Goal: Task Accomplishment & Management: Complete application form

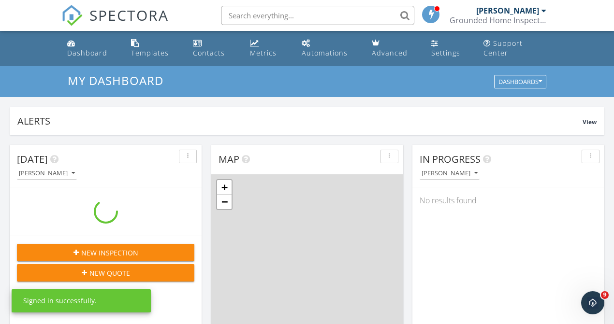
scroll to position [895, 629]
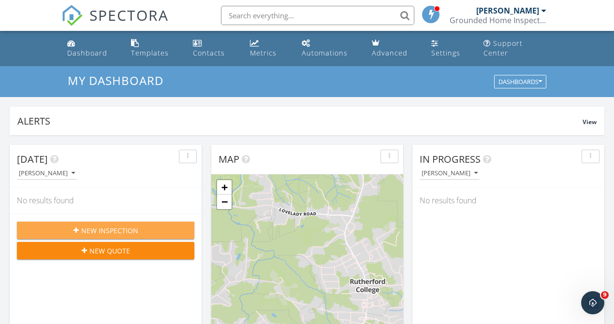
click at [102, 231] on span "New Inspection" at bounding box center [109, 231] width 57 height 10
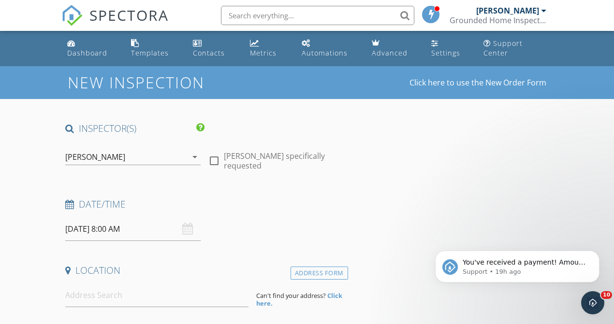
click at [188, 224] on div "09/30/2025 8:00 AM" at bounding box center [132, 230] width 135 height 24
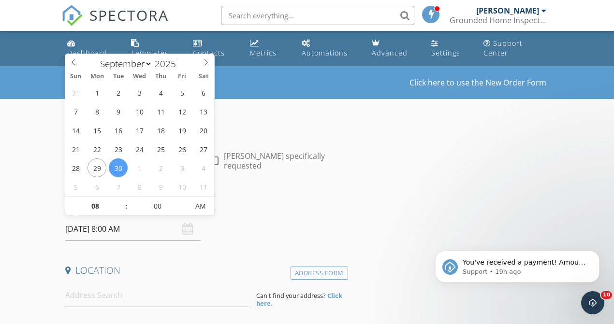
click at [154, 230] on input "09/30/2025 8:00 AM" at bounding box center [132, 230] width 135 height 24
select select "9"
click at [199, 60] on span at bounding box center [206, 61] width 16 height 14
type input "10/01/2025 8:00 AM"
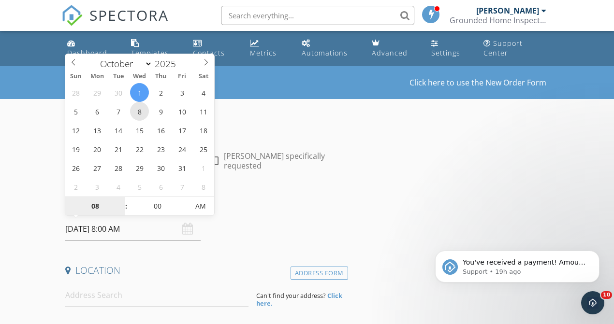
drag, startPoint x: 133, startPoint y: 87, endPoint x: 134, endPoint y: 109, distance: 21.8
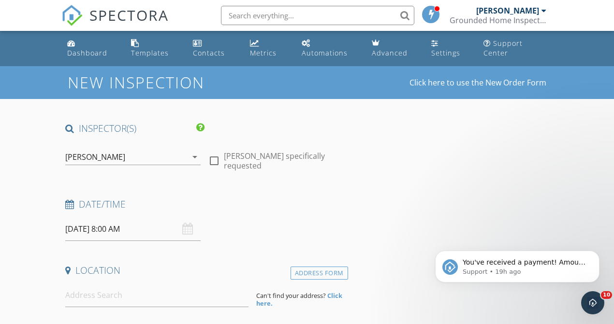
click at [242, 216] on div "Date/Time" at bounding box center [204, 207] width 287 height 19
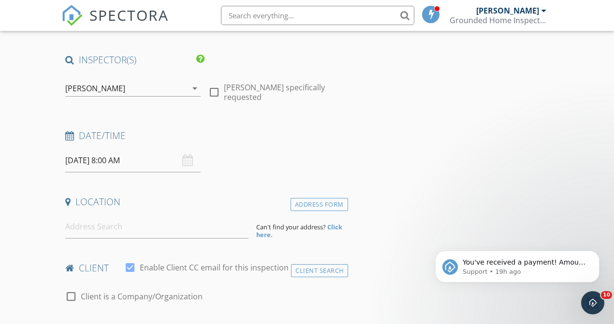
scroll to position [111, 0]
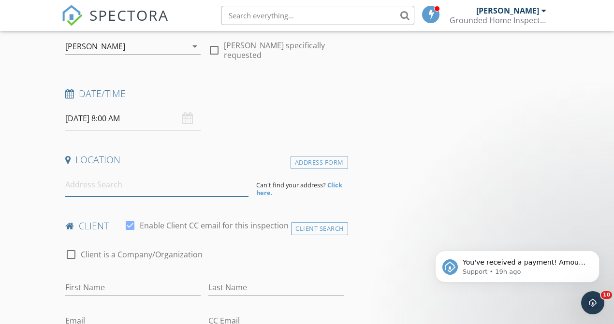
click at [153, 182] on input at bounding box center [156, 185] width 183 height 24
paste input "6164 N Knoll Place #8"
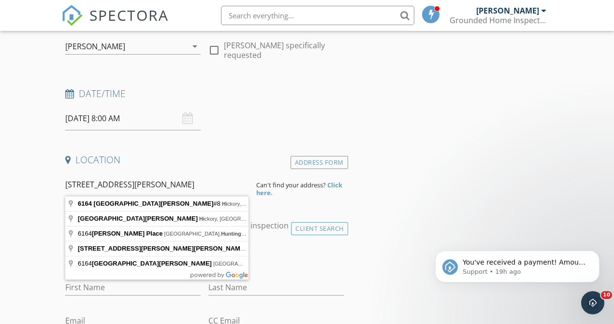
type input "6164 North Knoll Place #8, Hickory, NC, USA"
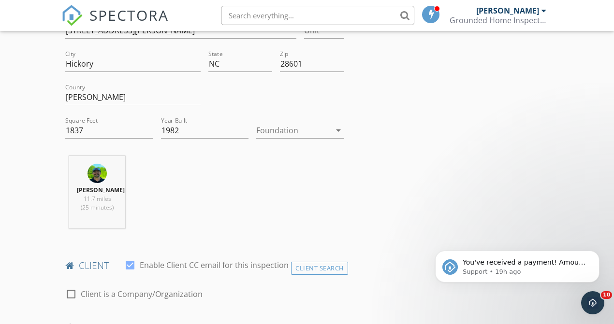
scroll to position [300, 0]
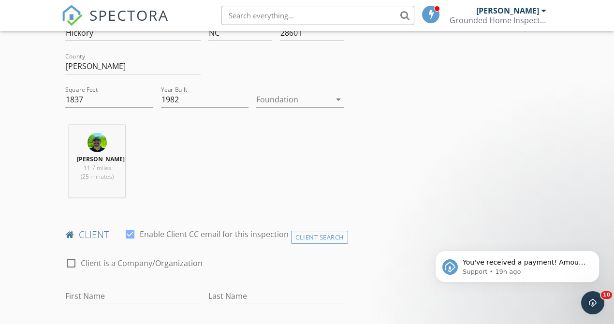
click at [275, 100] on div at bounding box center [293, 99] width 74 height 15
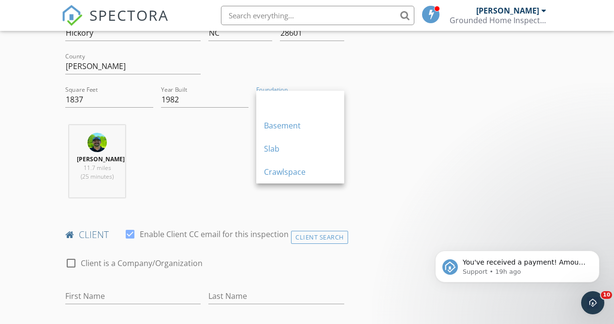
drag, startPoint x: 280, startPoint y: 168, endPoint x: 303, endPoint y: 137, distance: 38.4
click at [281, 167] on div "Crawlspace" at bounding box center [300, 172] width 73 height 12
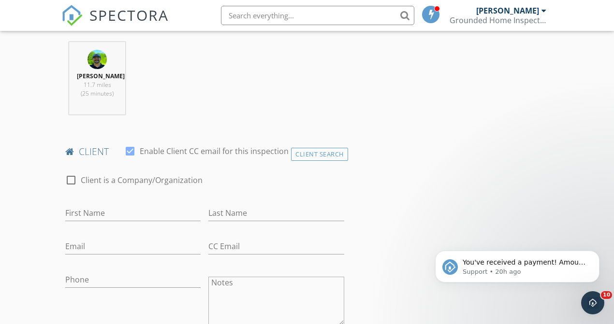
scroll to position [394, 0]
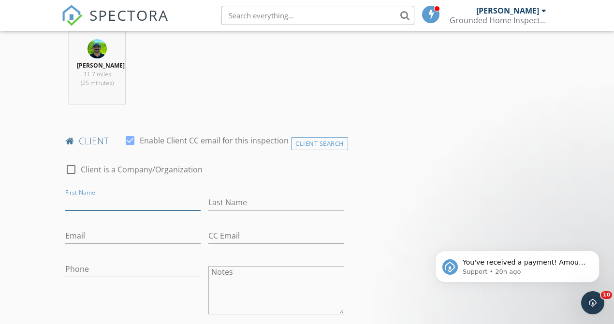
click at [149, 210] on input "First Name" at bounding box center [132, 203] width 135 height 16
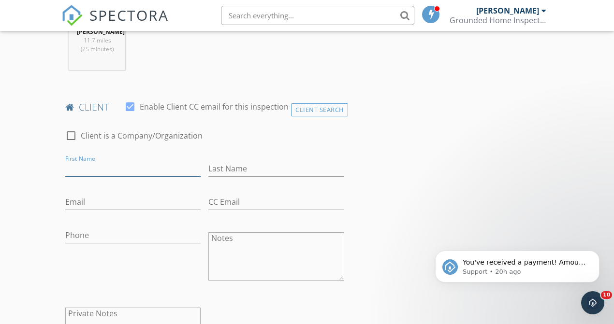
scroll to position [456, 0]
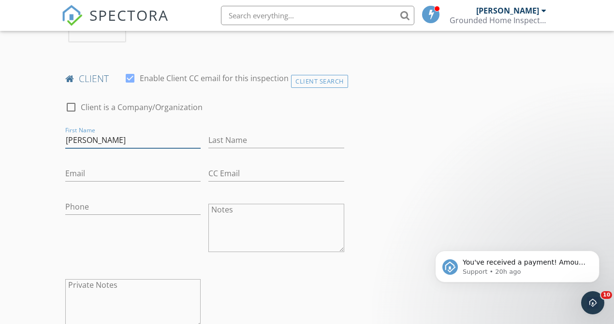
type input "Nathan"
type input "Brown"
drag, startPoint x: 134, startPoint y: 152, endPoint x: 53, endPoint y: 147, distance: 80.9
type input "Lisa"
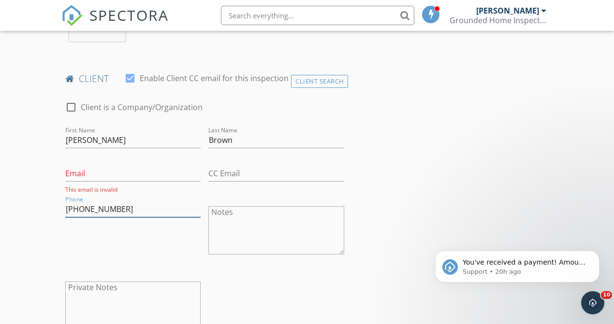
type input "828-446-0921"
click at [100, 178] on input "Email" at bounding box center [132, 174] width 135 height 16
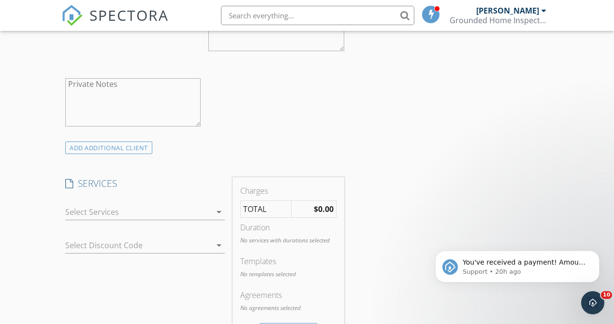
scroll to position [672, 0]
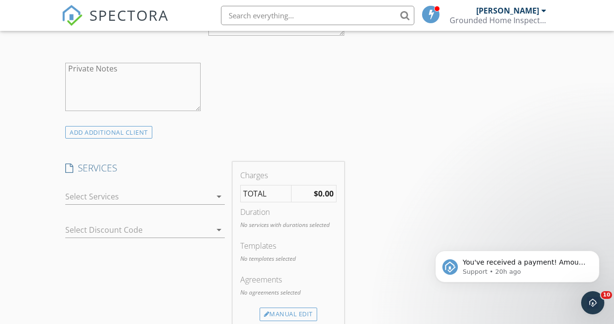
type input "peoniesmom@gmail.com"
click at [171, 204] on div at bounding box center [138, 196] width 146 height 15
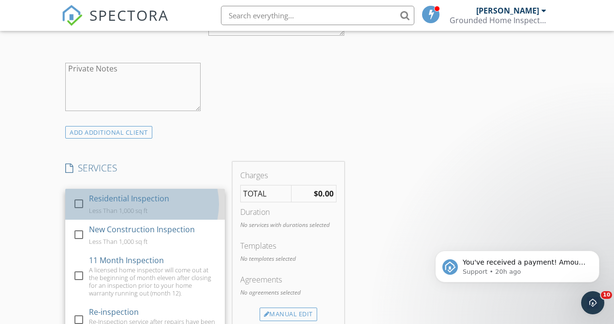
click at [179, 220] on div "Residential Inspection Less Than 1,000 sq ft" at bounding box center [153, 204] width 128 height 31
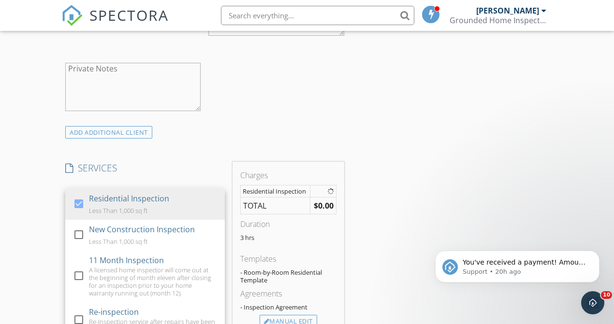
click at [401, 211] on div "INSPECTOR(S) check_box Daniel Morton PRIMARY Daniel Morton arrow_drop_down chec…" at bounding box center [306, 246] width 491 height 1592
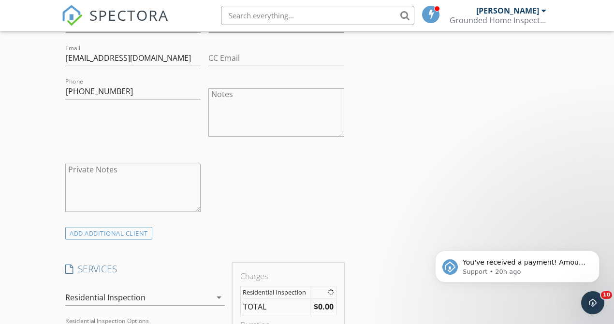
scroll to position [490, 0]
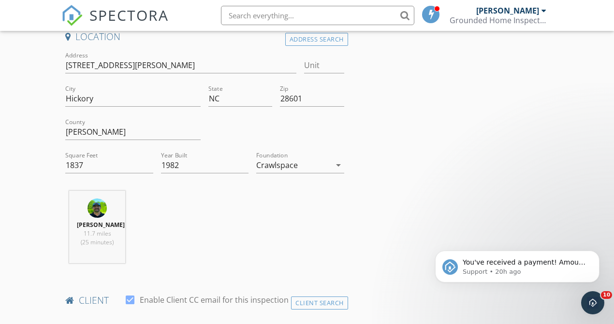
scroll to position [232, 0]
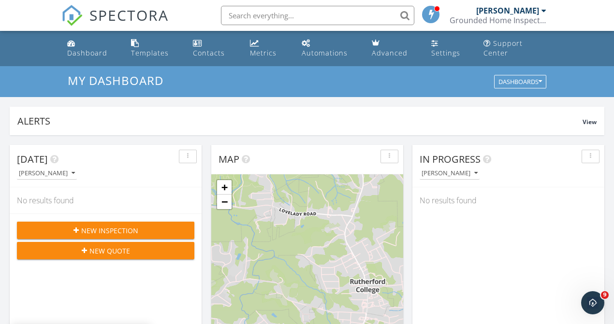
click at [140, 232] on div "New Inspection" at bounding box center [106, 231] width 162 height 10
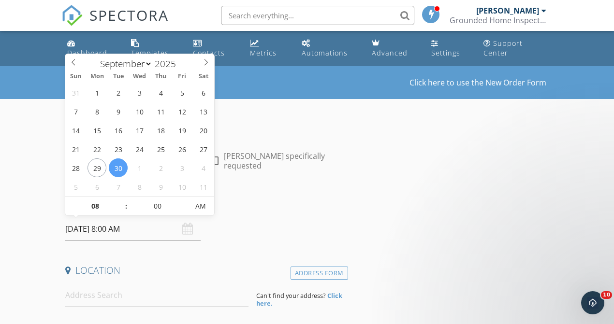
click at [156, 225] on input "[DATE] 8:00 AM" at bounding box center [132, 230] width 135 height 24
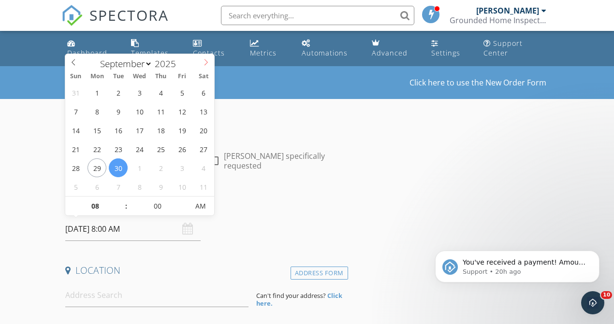
select select "9"
click at [211, 61] on span at bounding box center [206, 61] width 16 height 14
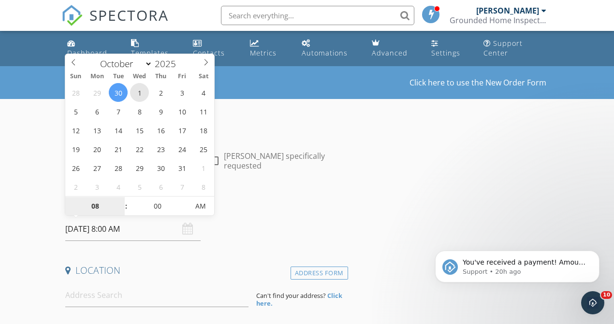
type input "10/01/2025 8:00 AM"
click at [272, 200] on h4 "Date/Time" at bounding box center [204, 204] width 279 height 13
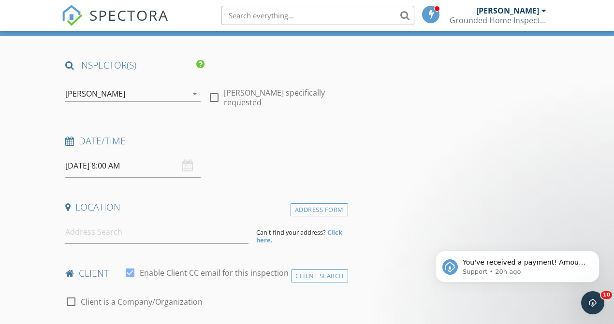
scroll to position [111, 0]
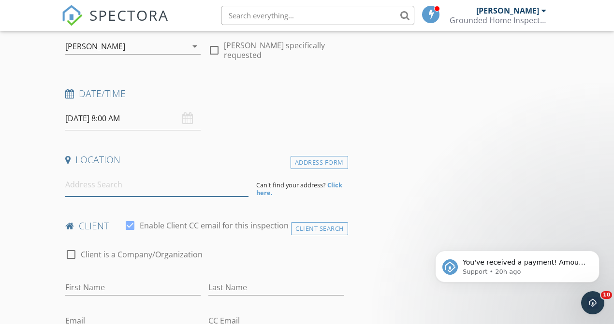
click at [196, 185] on input at bounding box center [156, 185] width 183 height 24
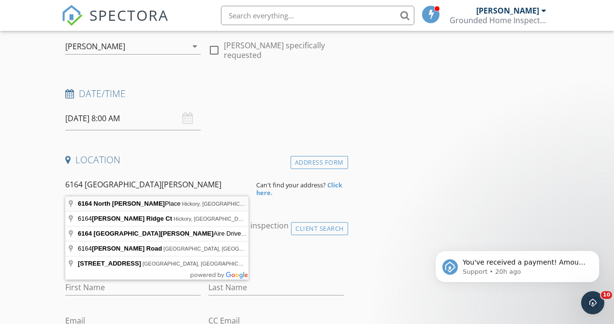
type input "6164 North Knoll Place, Hickory, NC, USA"
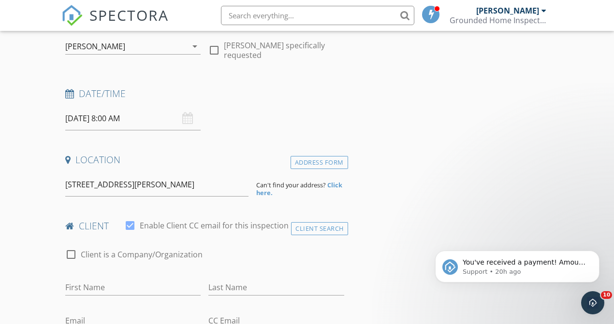
drag, startPoint x: 201, startPoint y: 206, endPoint x: 211, endPoint y: 199, distance: 12.2
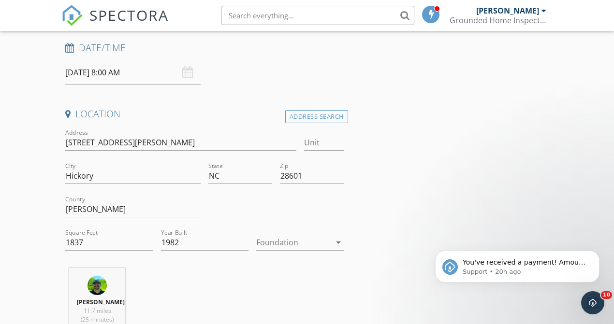
scroll to position [214, 0]
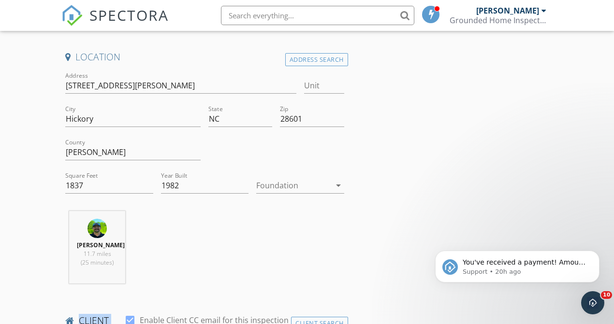
click at [285, 179] on div at bounding box center [293, 185] width 74 height 15
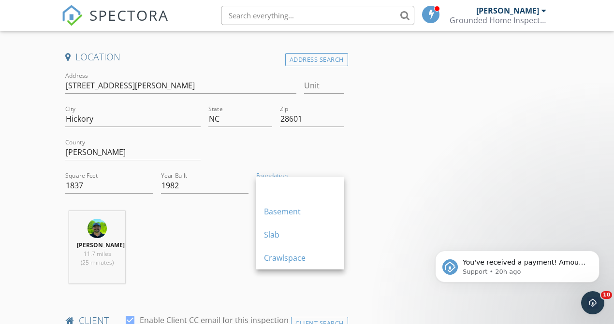
click at [298, 256] on div "Crawlspace" at bounding box center [300, 258] width 73 height 12
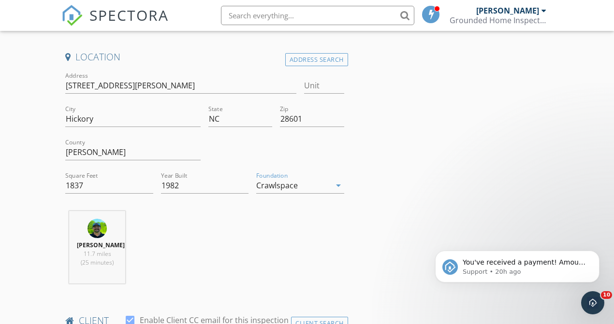
click at [300, 254] on div "Daniel Morton 11.7 miles (25 minutes)" at bounding box center [204, 251] width 287 height 80
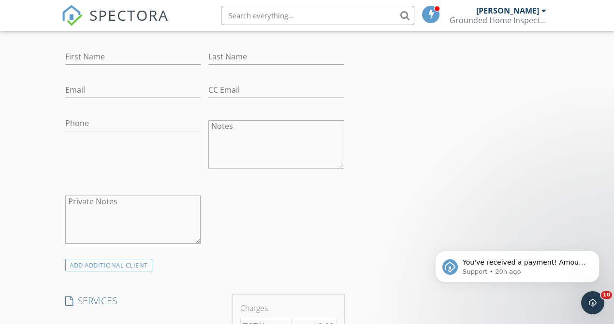
scroll to position [538, 0]
click at [171, 55] on div "First Name" at bounding box center [132, 60] width 135 height 31
type input "[PERSON_NAME]"
type input "Brown"
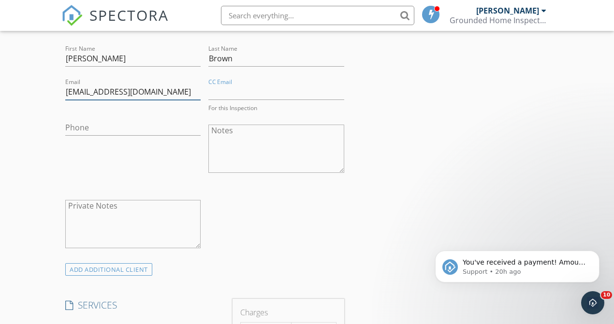
click at [145, 100] on input "peoniesmom@gmail.om" at bounding box center [132, 92] width 135 height 16
type input "peoniesmom@gmail.com"
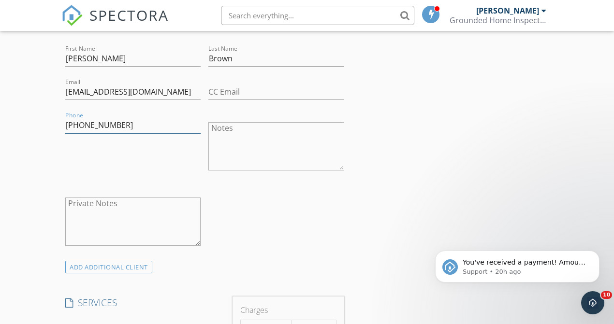
type input "828-446-0921"
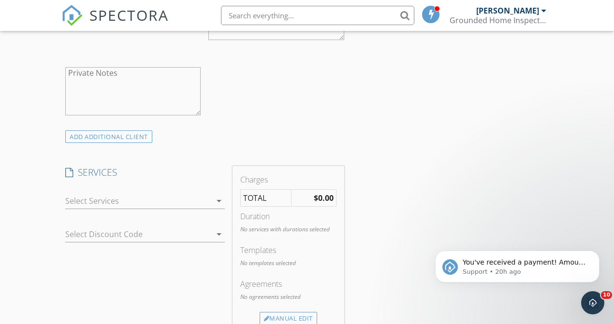
scroll to position [685, 0]
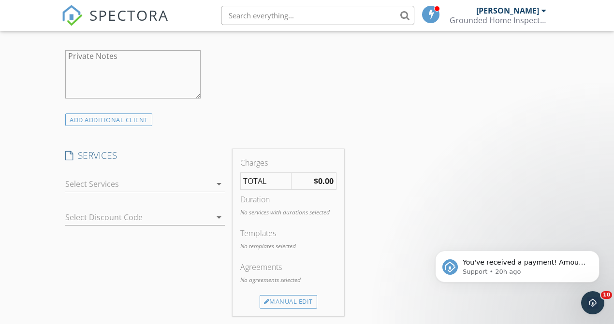
click at [195, 192] on div at bounding box center [138, 183] width 146 height 15
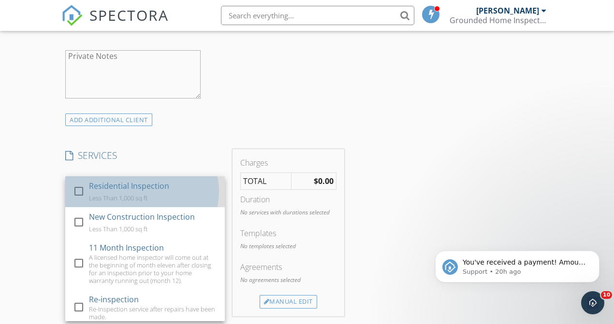
click at [163, 207] on div "Residential Inspection Less Than 1,000 sq ft" at bounding box center [153, 191] width 128 height 31
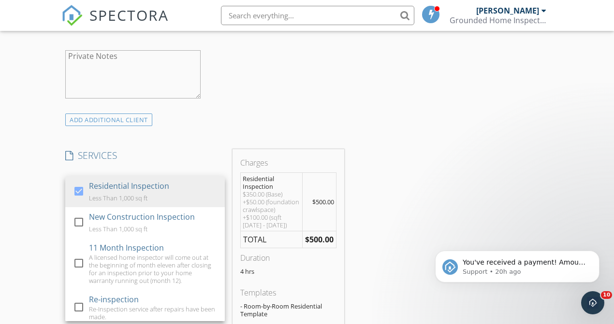
click at [428, 177] on div "INSPECTOR(S) check_box Daniel Morton PRIMARY Daniel Morton arrow_drop_down chec…" at bounding box center [306, 256] width 491 height 1638
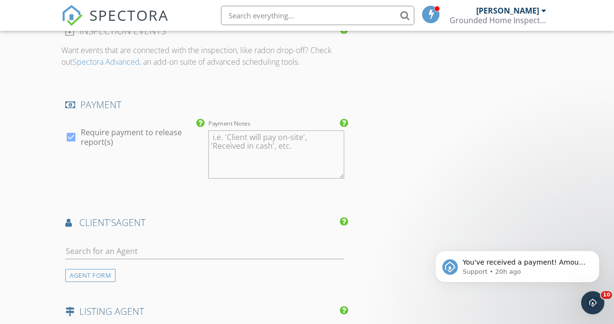
scroll to position [1123, 0]
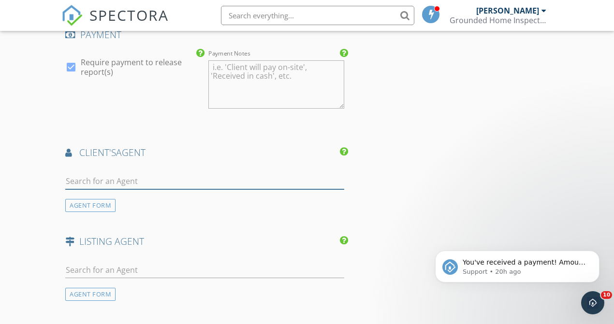
click at [211, 189] on input "text" at bounding box center [204, 182] width 279 height 16
click at [102, 212] on div "AGENT FORM" at bounding box center [90, 205] width 50 height 13
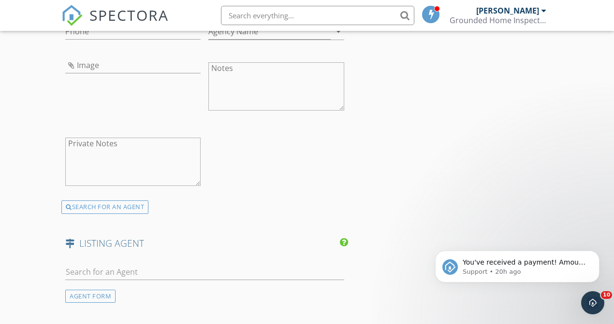
scroll to position [1358, 0]
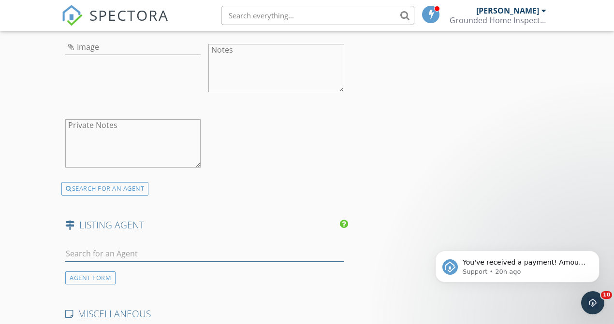
click at [129, 255] on input "text" at bounding box center [204, 254] width 279 height 16
click at [101, 282] on div "AGENT FORM" at bounding box center [90, 278] width 50 height 13
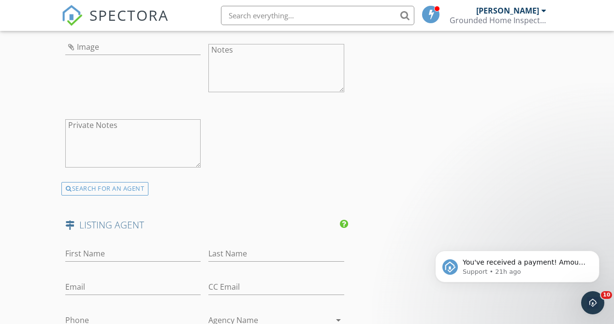
scroll to position [1375, 0]
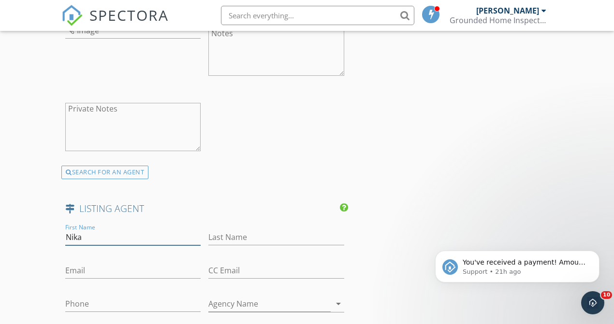
type input "Nika"
paste input "WERNER"
drag, startPoint x: 246, startPoint y: 240, endPoint x: 217, endPoint y: 242, distance: 29.1
click at [217, 242] on input "WERNER" at bounding box center [275, 238] width 135 height 16
type input "Werner"
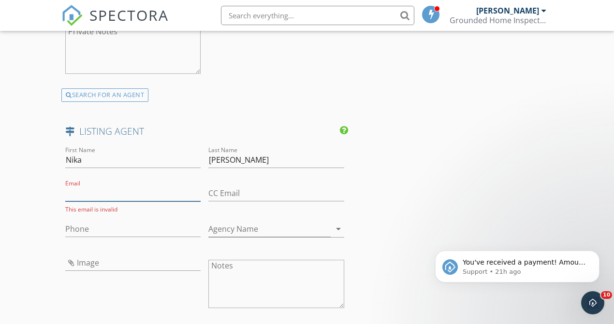
scroll to position [1532, 0]
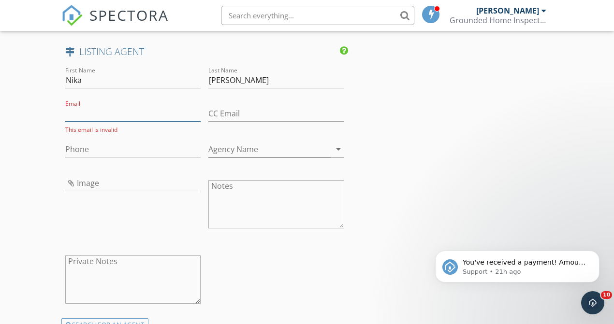
click at [144, 116] on input "Email" at bounding box center [132, 114] width 135 height 16
paste input "Listings@lakehickoryrealty.com"
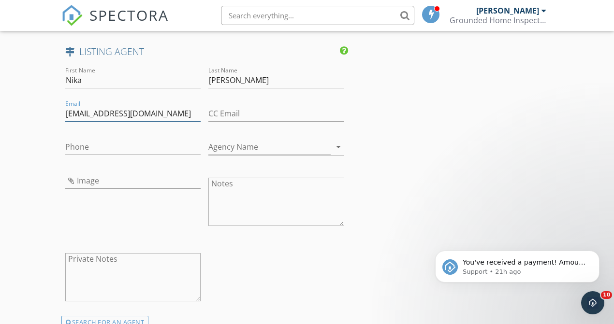
type input "Listings@lakehickoryrealty.com"
paste input "828-312-0013"
type input "828-312-0013"
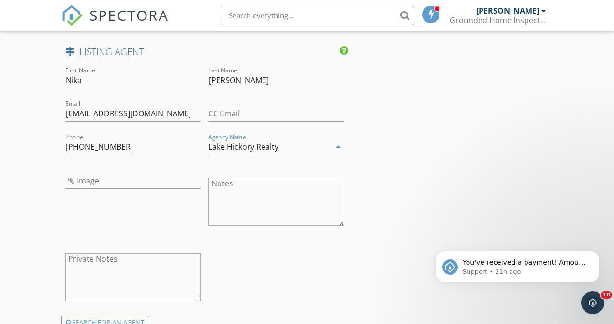
type input "Lake Hickory Realty"
click at [95, 189] on input "Image" at bounding box center [132, 181] width 135 height 16
click at [102, 185] on input "Image" at bounding box center [132, 181] width 135 height 16
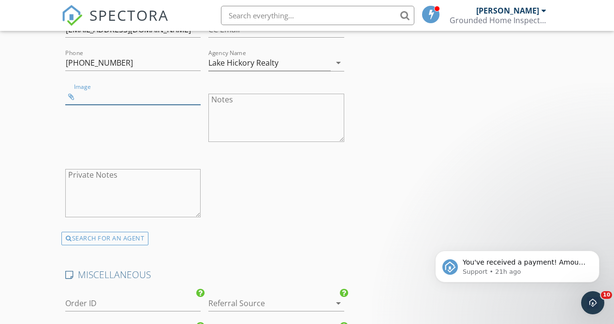
scroll to position [1602, 0]
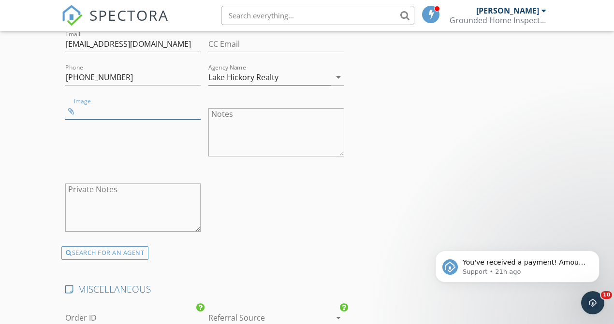
click at [122, 118] on input "Image" at bounding box center [132, 111] width 135 height 16
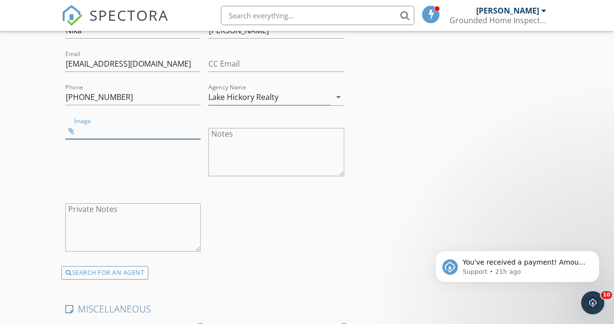
scroll to position [1566, 0]
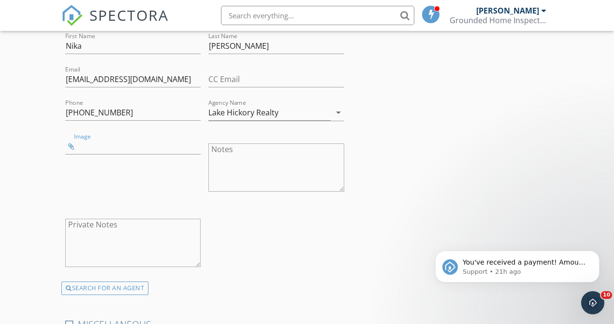
click at [224, 154] on textarea "Notes" at bounding box center [275, 168] width 135 height 48
paste textarea "980-533-0672"
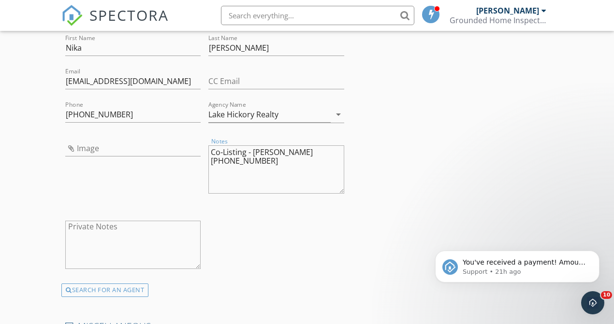
scroll to position [1562, 0]
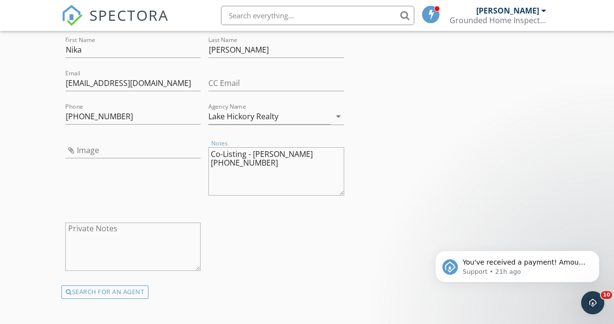
type textarea "Co-Listing - Rob Herbein 980-533-0672"
click at [141, 157] on input "Image" at bounding box center [132, 151] width 135 height 16
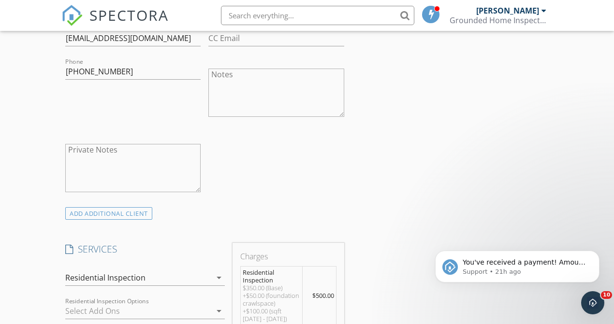
scroll to position [593, 0]
click at [273, 86] on textarea "Notes" at bounding box center [275, 91] width 135 height 48
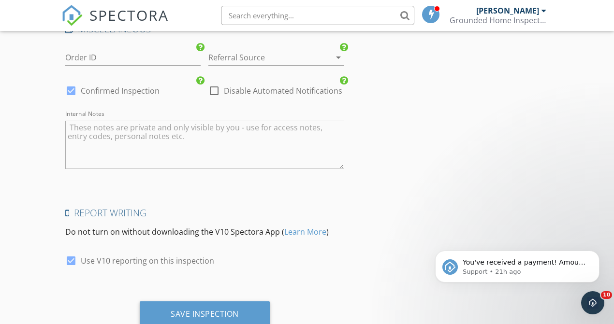
scroll to position [1900, 0]
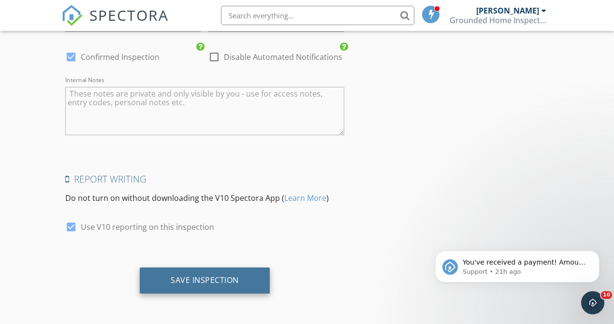
type textarea "Spouse - Noah Brown"
click at [249, 283] on div "Save Inspection" at bounding box center [205, 281] width 130 height 26
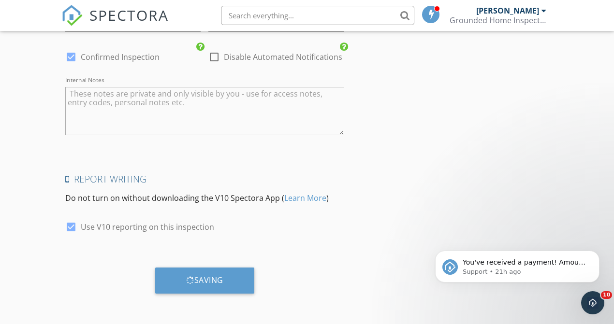
scroll to position [1346, 0]
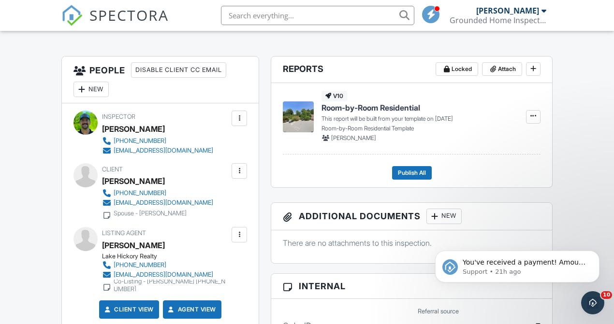
click at [239, 240] on div at bounding box center [239, 235] width 10 height 10
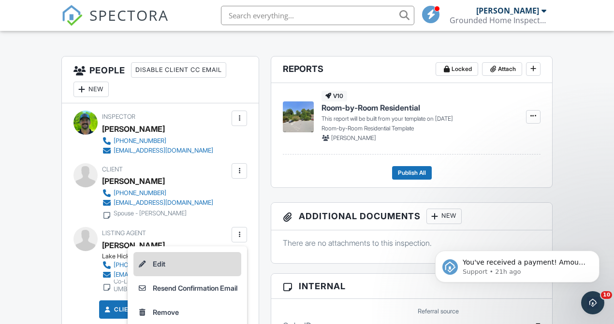
click at [205, 277] on li "Edit" at bounding box center [187, 264] width 108 height 24
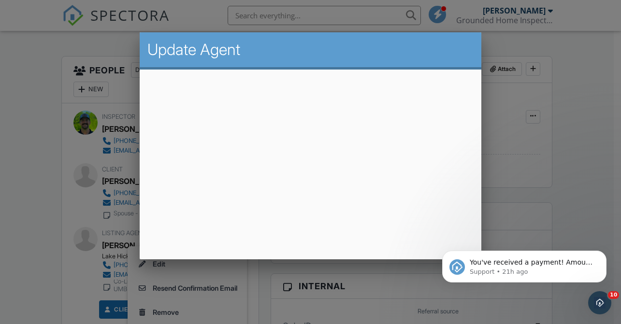
click at [591, 108] on div at bounding box center [310, 155] width 621 height 406
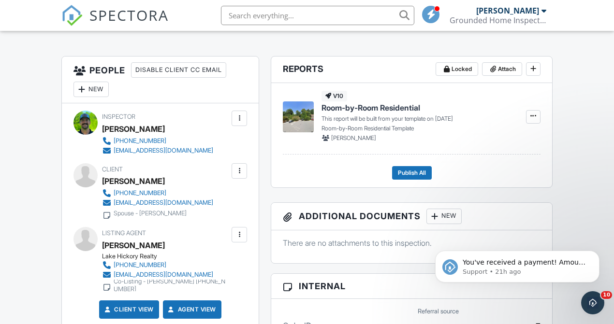
click at [238, 240] on div at bounding box center [239, 235] width 10 height 10
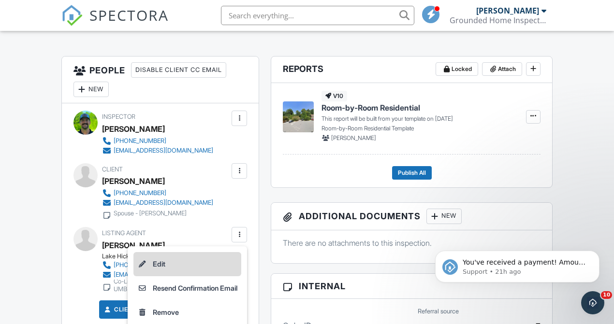
click at [203, 276] on li "Edit" at bounding box center [187, 264] width 108 height 24
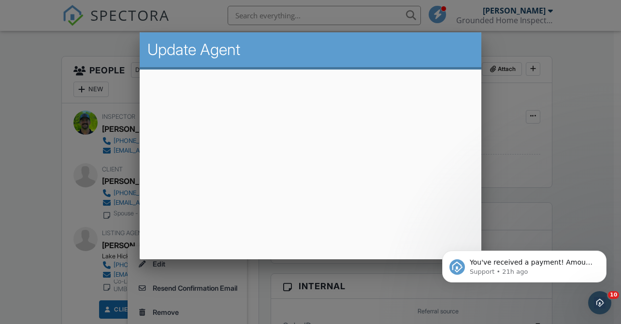
click at [516, 163] on div at bounding box center [310, 155] width 621 height 406
